Goal: Task Accomplishment & Management: Manage account settings

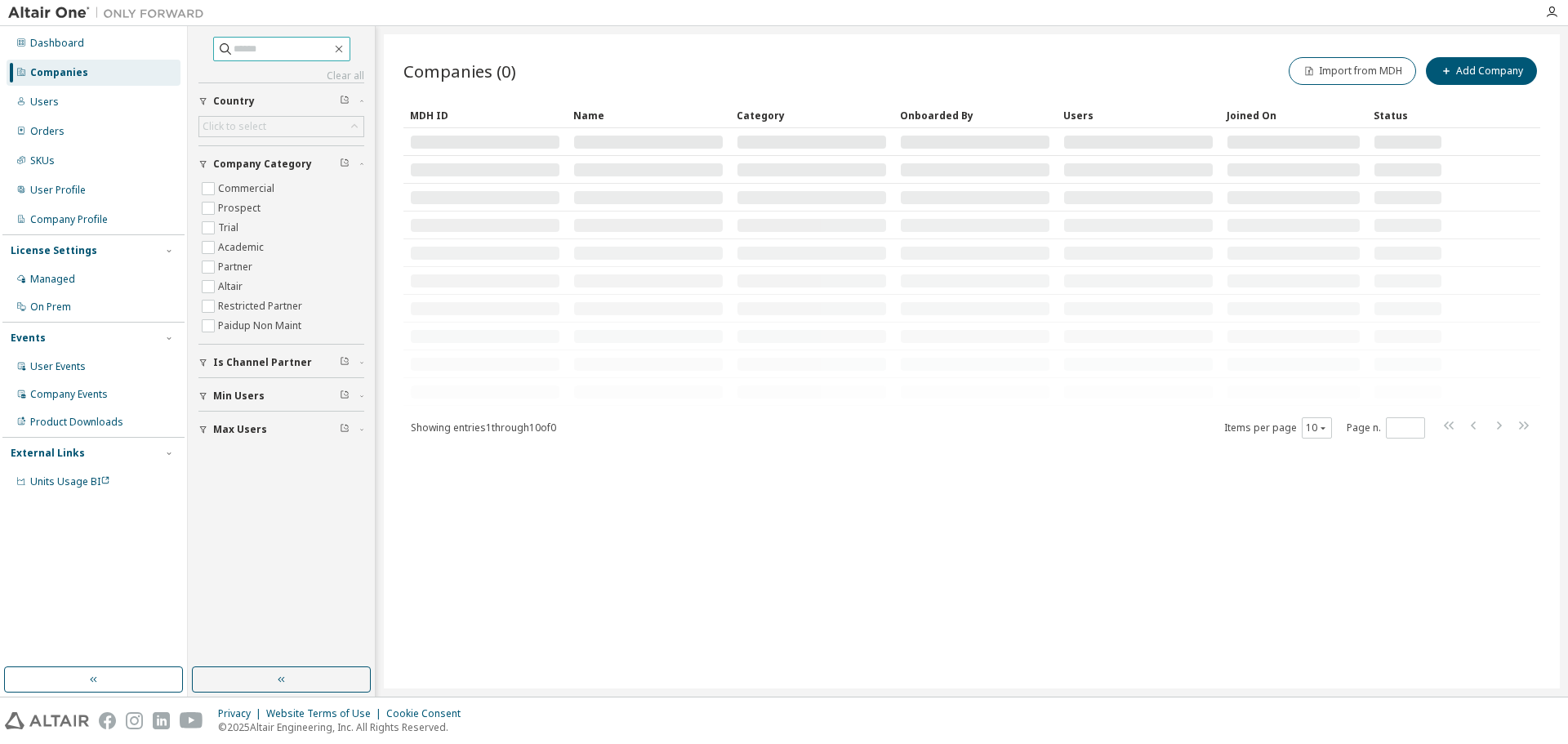
drag, startPoint x: 283, startPoint y: 55, endPoint x: 295, endPoint y: 43, distance: 17.0
click at [282, 55] on input "text" at bounding box center [283, 49] width 98 height 16
type input "*****"
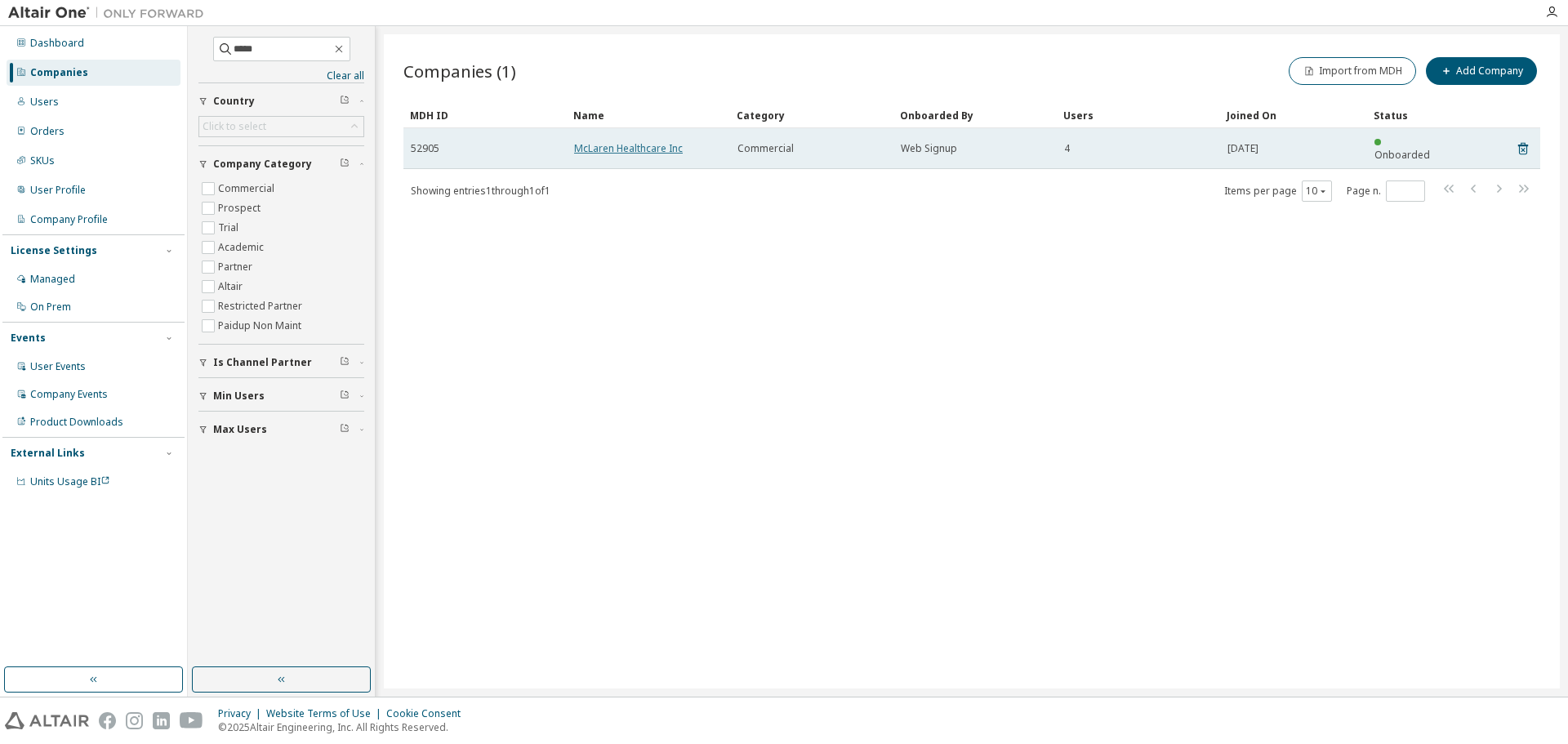
click at [611, 147] on link "McLaren Healthcare Inc" at bounding box center [628, 148] width 109 height 14
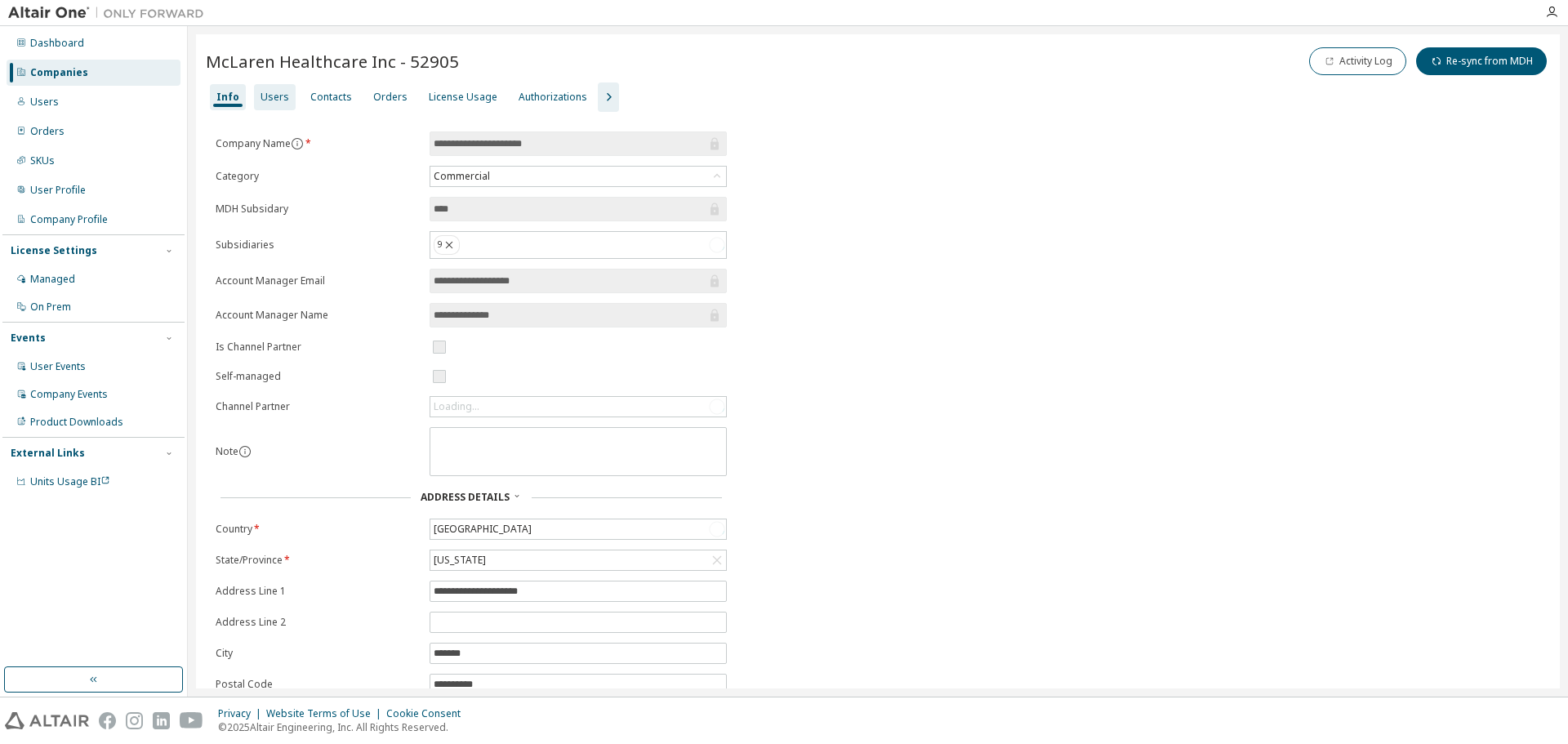
click at [266, 95] on div "Users" at bounding box center [275, 97] width 29 height 13
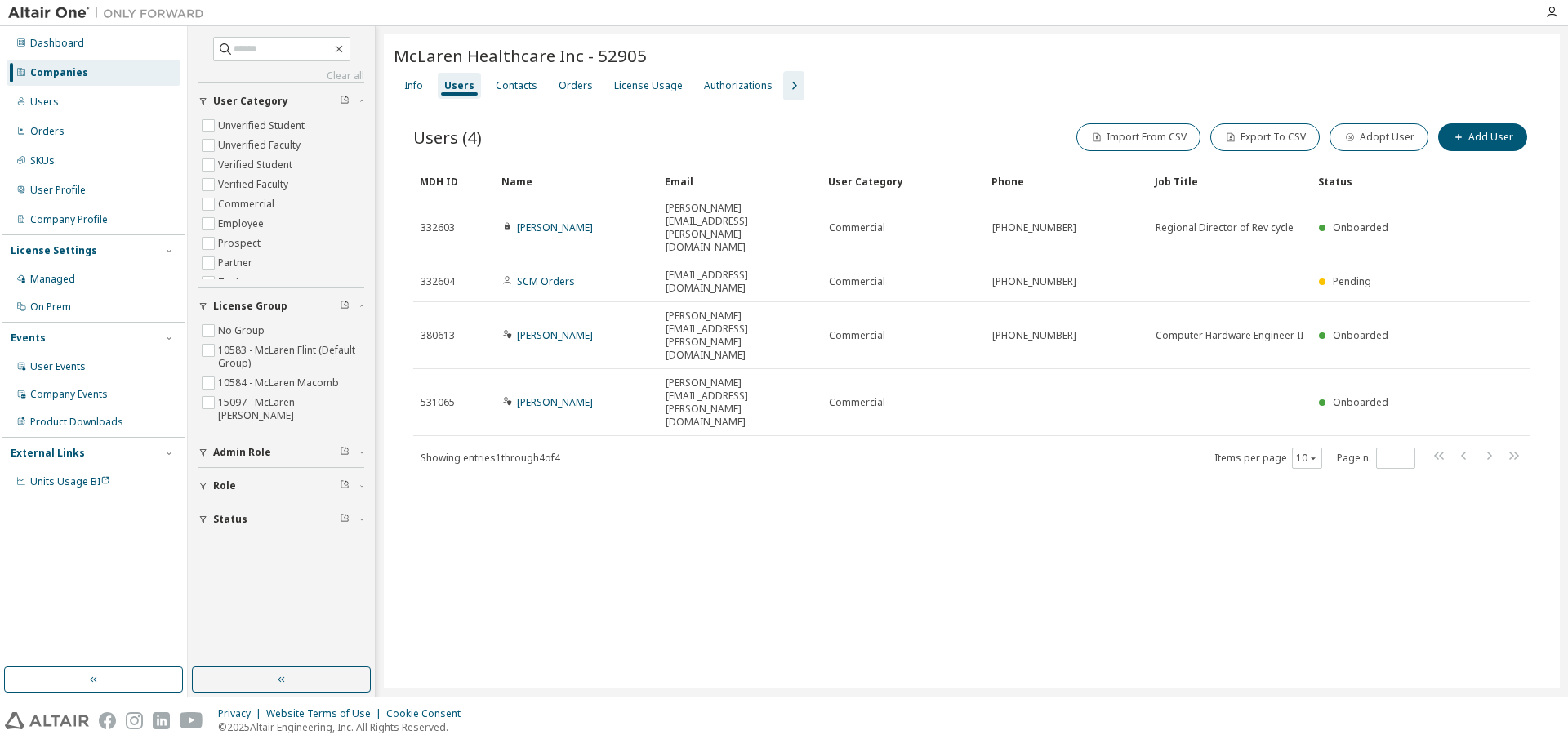
click at [79, 72] on div "Companies" at bounding box center [59, 72] width 58 height 13
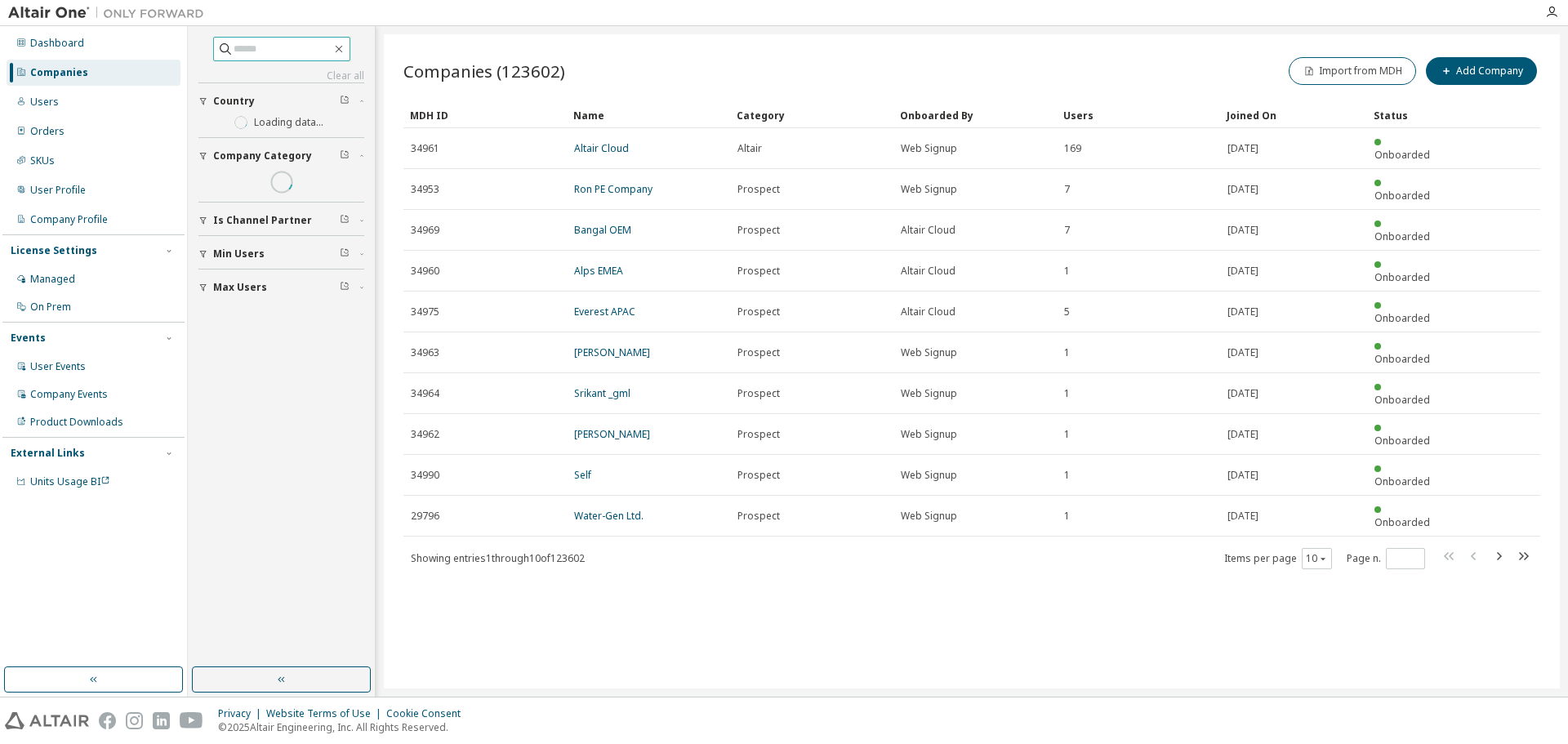
click at [257, 51] on input "text" at bounding box center [283, 49] width 98 height 16
type input "*"
type input "*****"
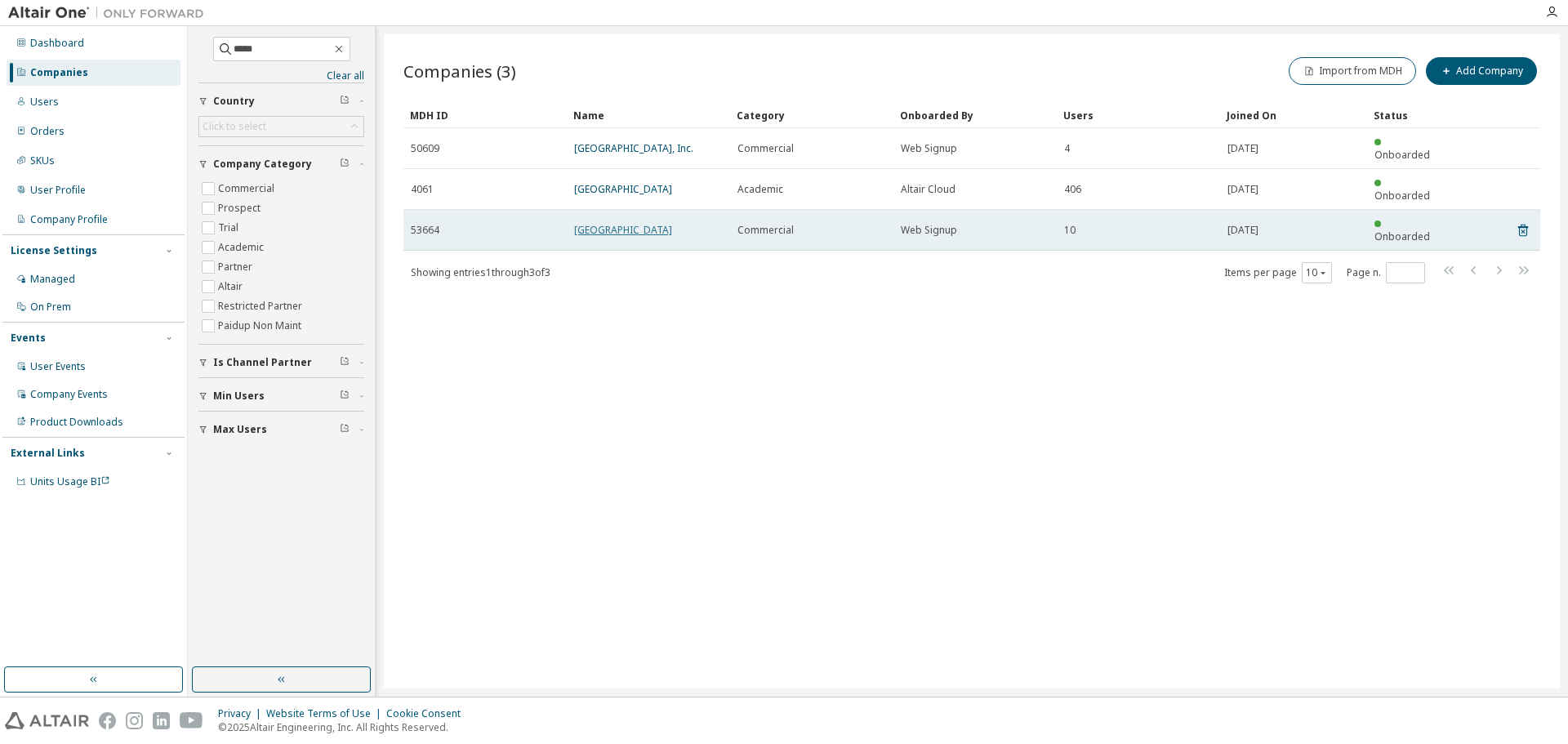
click at [626, 223] on link "[GEOGRAPHIC_DATA]" at bounding box center [623, 230] width 98 height 14
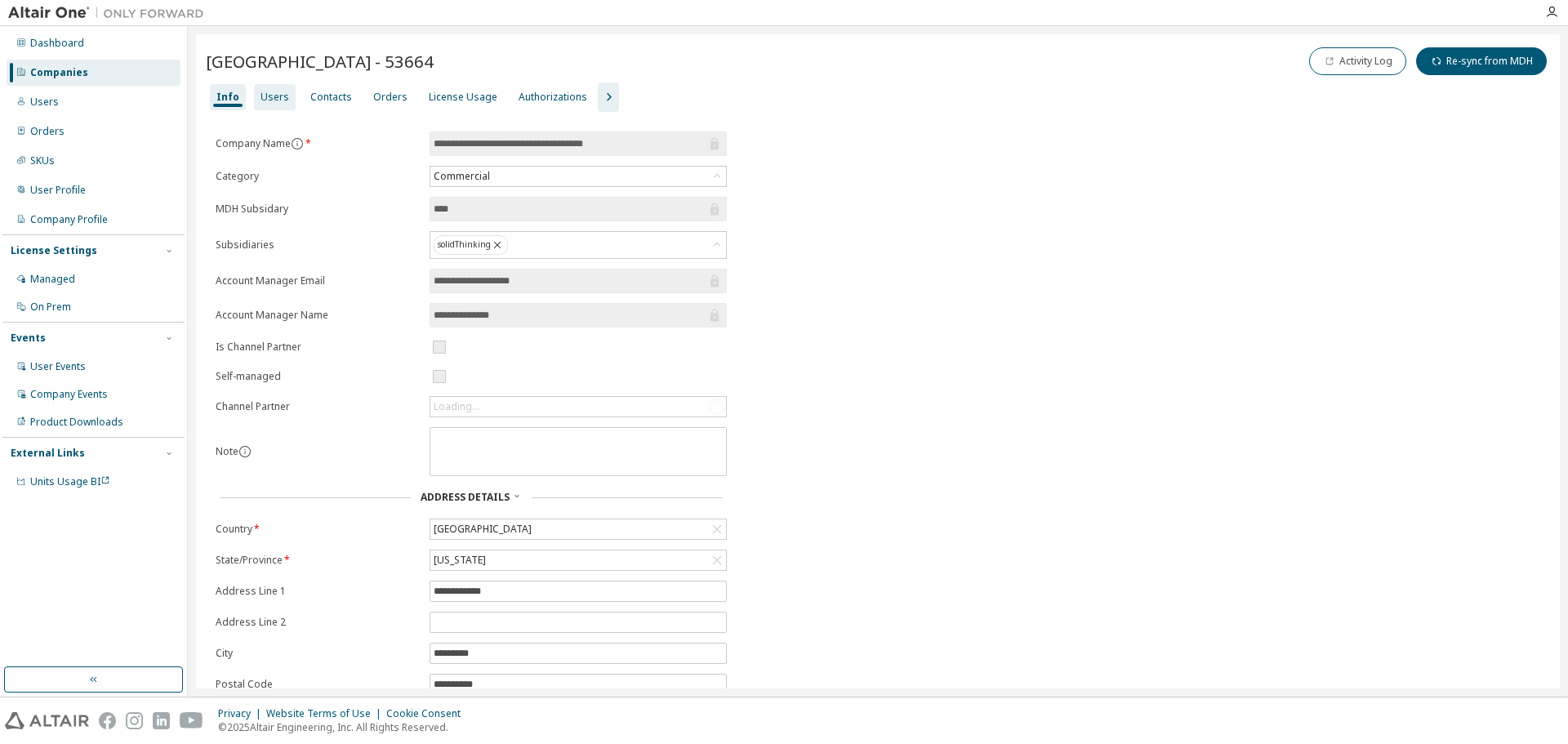
click at [279, 91] on div "Users" at bounding box center [275, 97] width 29 height 13
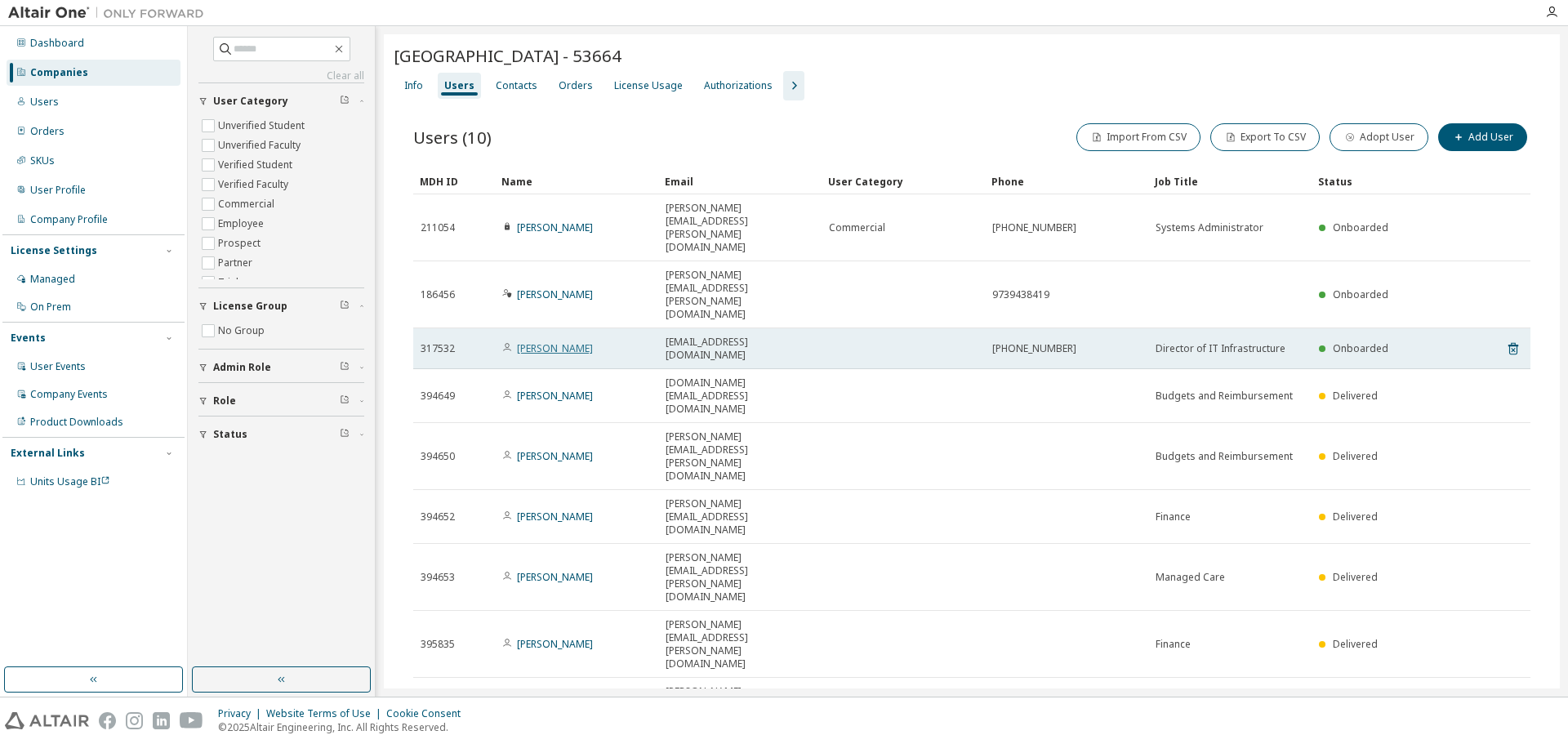
click at [564, 341] on link "[PERSON_NAME]" at bounding box center [554, 348] width 76 height 14
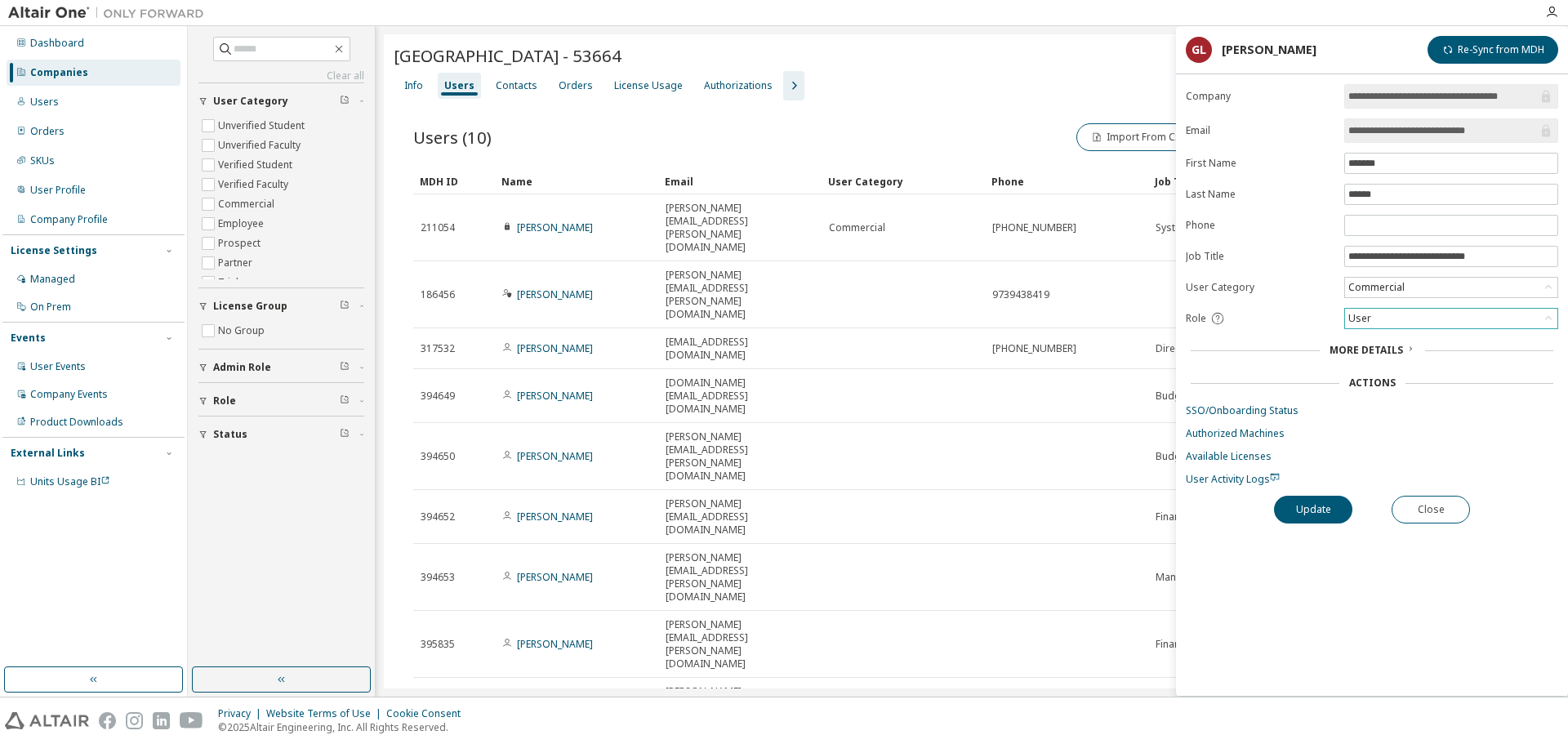
click at [1370, 315] on div "User" at bounding box center [1359, 318] width 28 height 18
click at [1381, 341] on li "Admin" at bounding box center [1450, 340] width 209 height 21
click at [1316, 504] on button "Update" at bounding box center [1313, 508] width 79 height 28
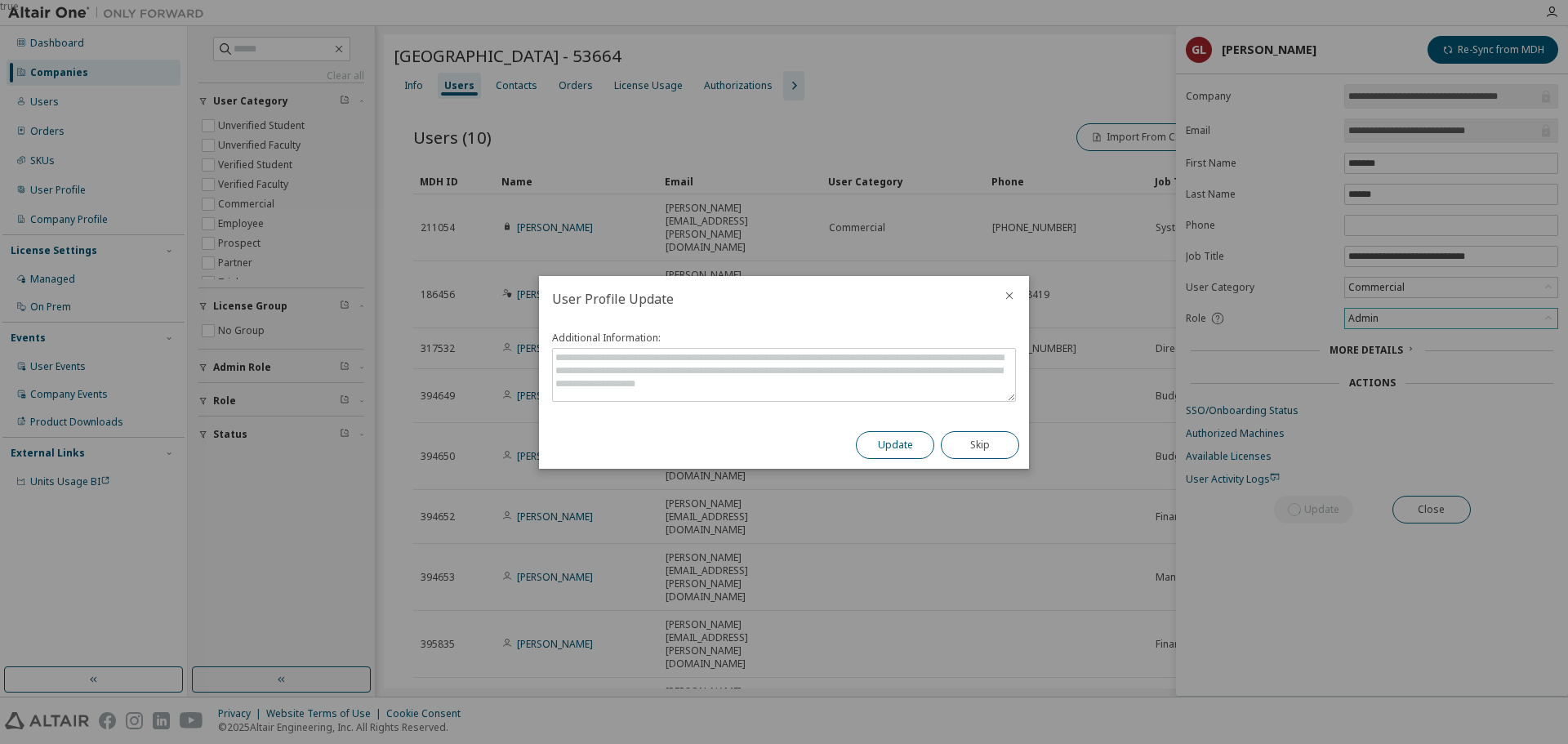
click at [894, 450] on button "Update" at bounding box center [895, 444] width 79 height 28
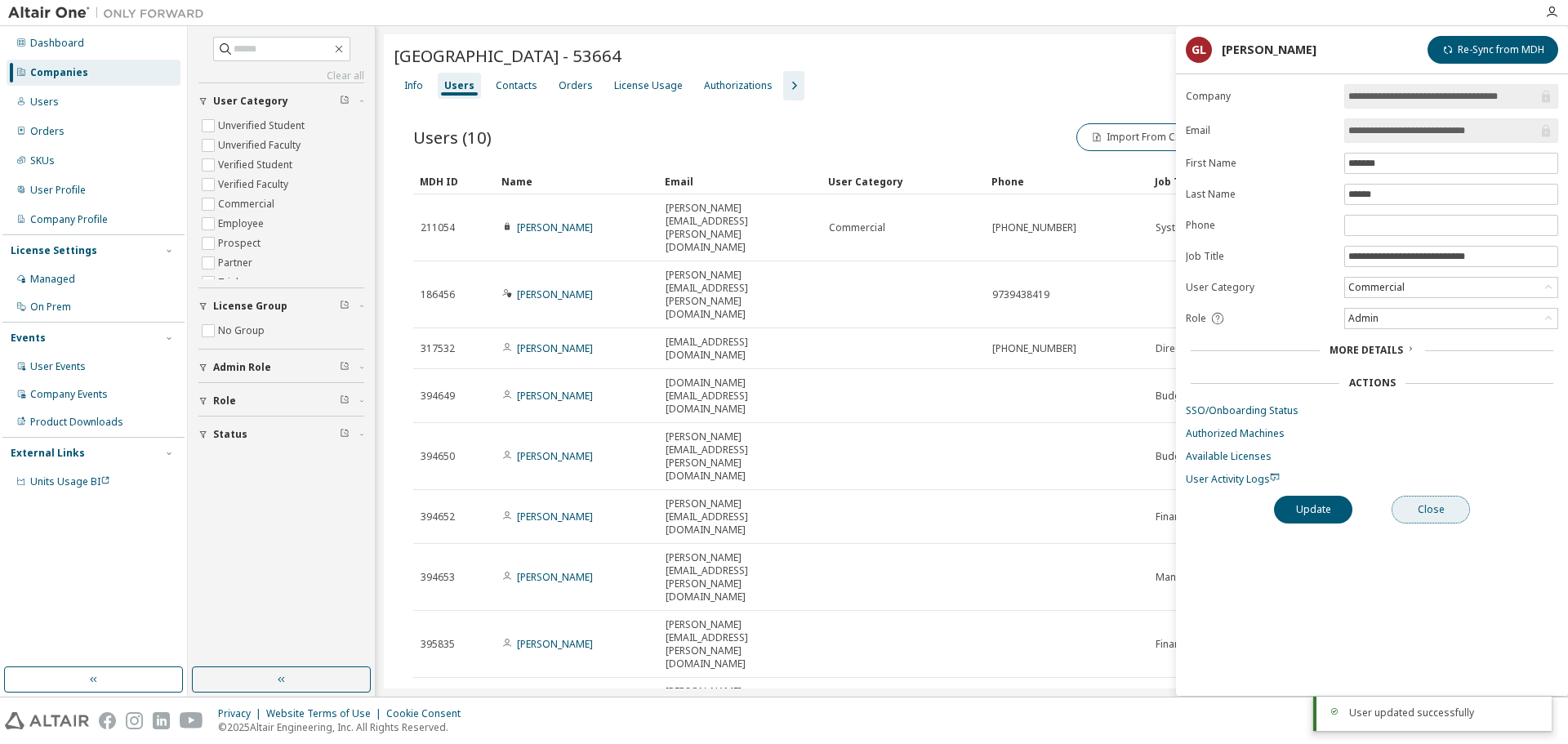
click at [1428, 515] on button "Close" at bounding box center [1431, 508] width 79 height 28
